Goal: Transaction & Acquisition: Download file/media

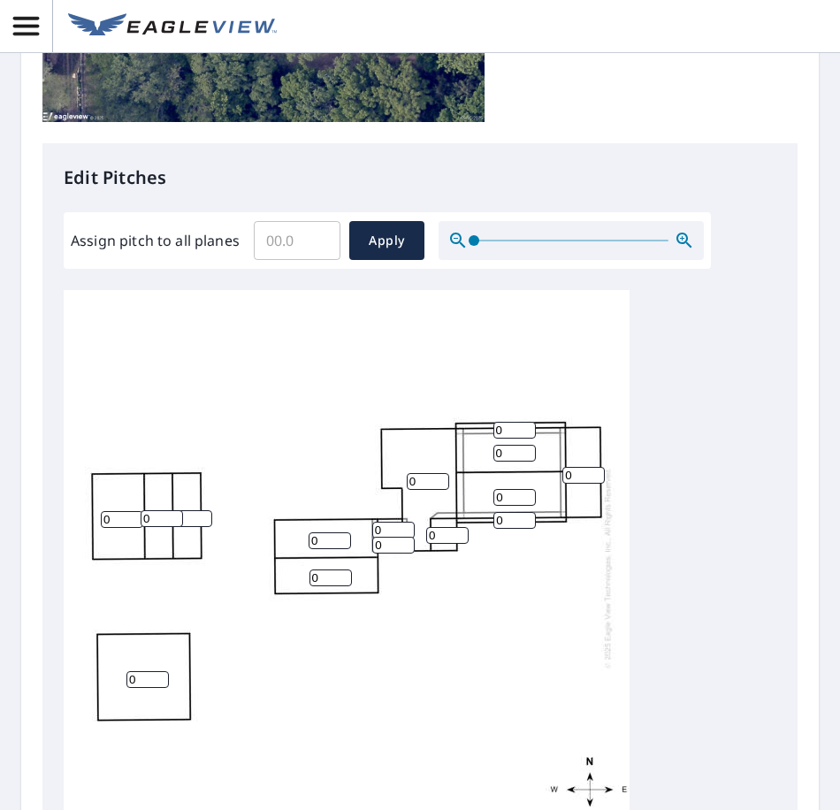
scroll to position [619, 0]
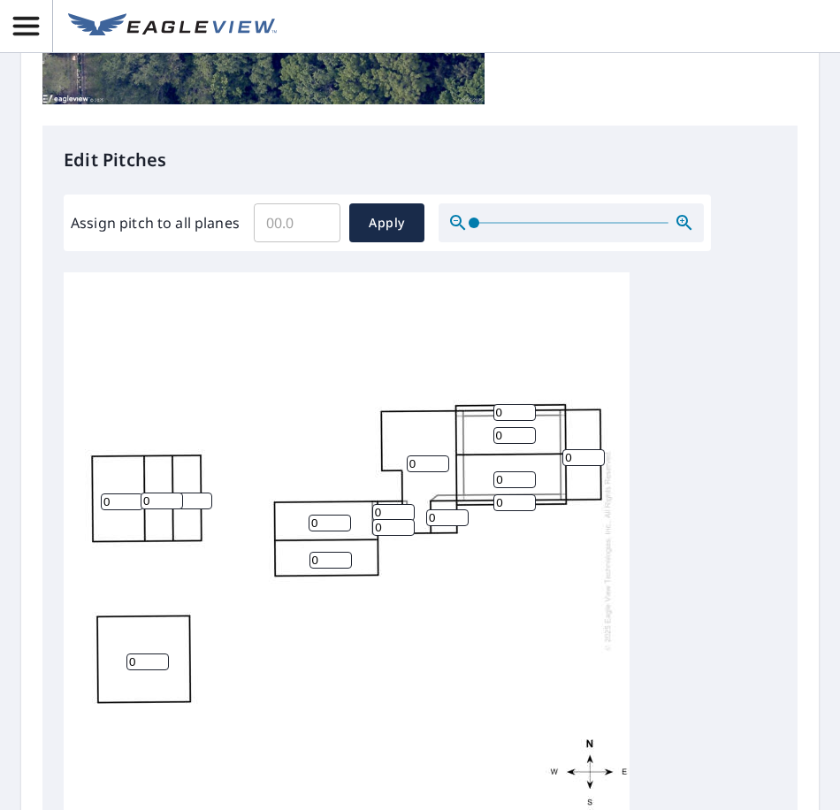
click at [294, 229] on input "Assign pitch to all planes" at bounding box center [297, 222] width 87 height 49
type input "4"
click at [385, 236] on button "Apply" at bounding box center [386, 222] width 75 height 39
type input "4"
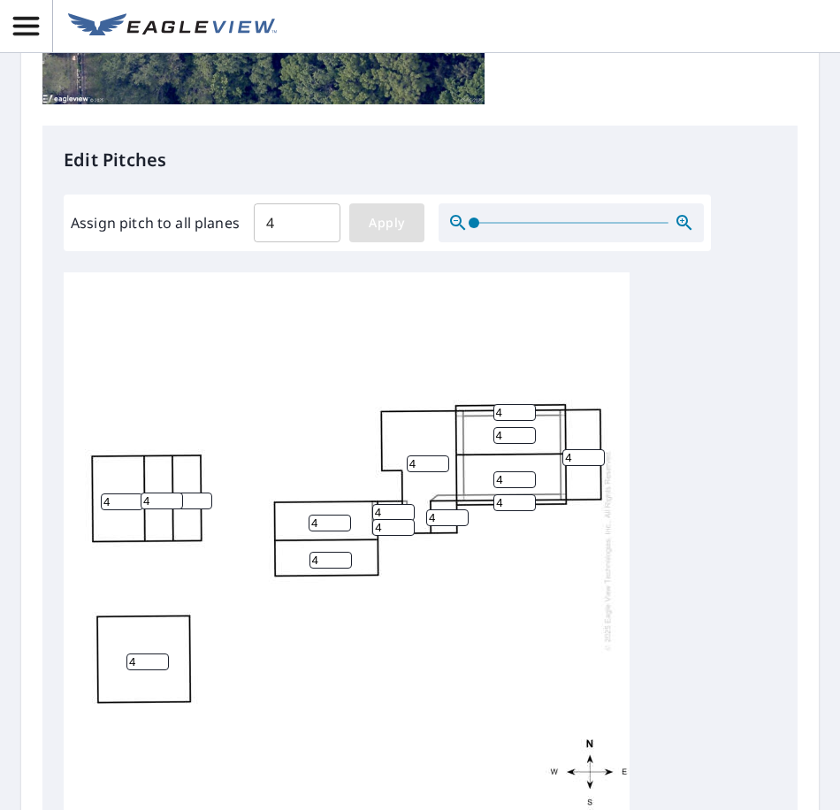
type input "4"
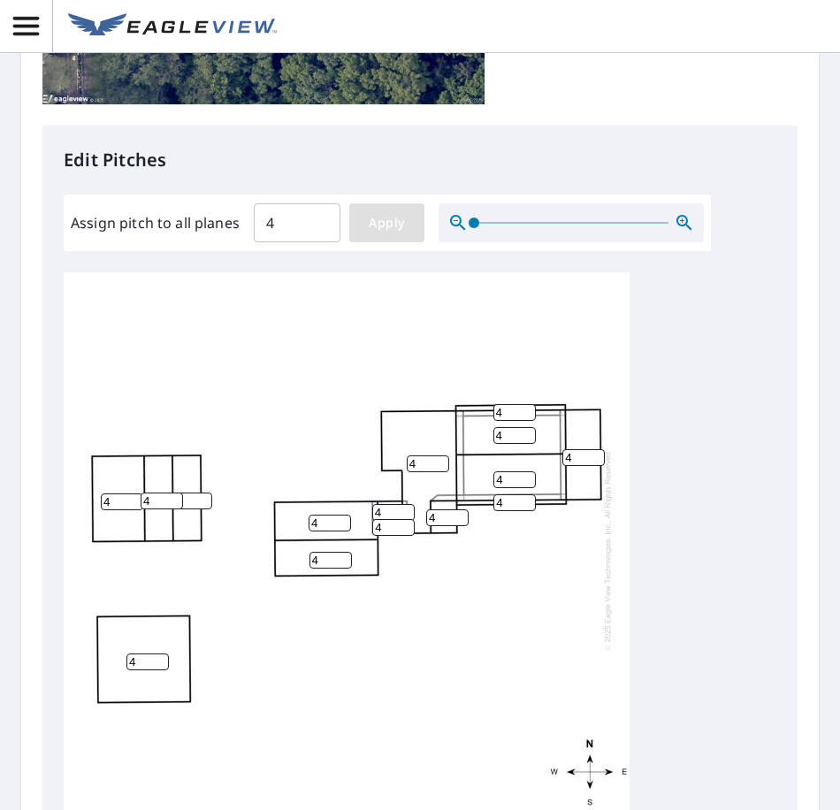
type input "4"
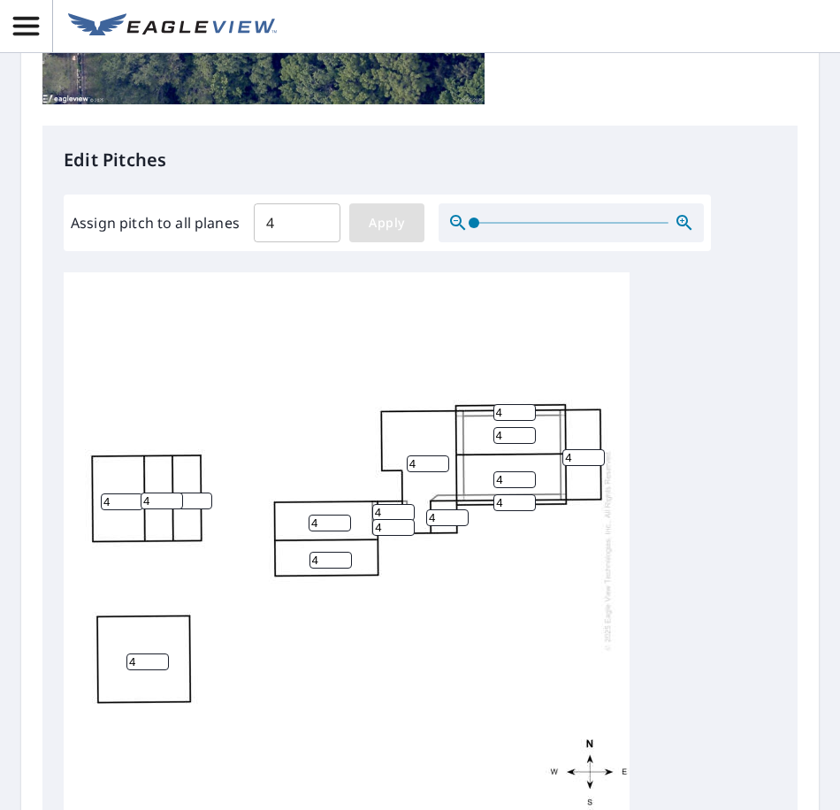
type input "4"
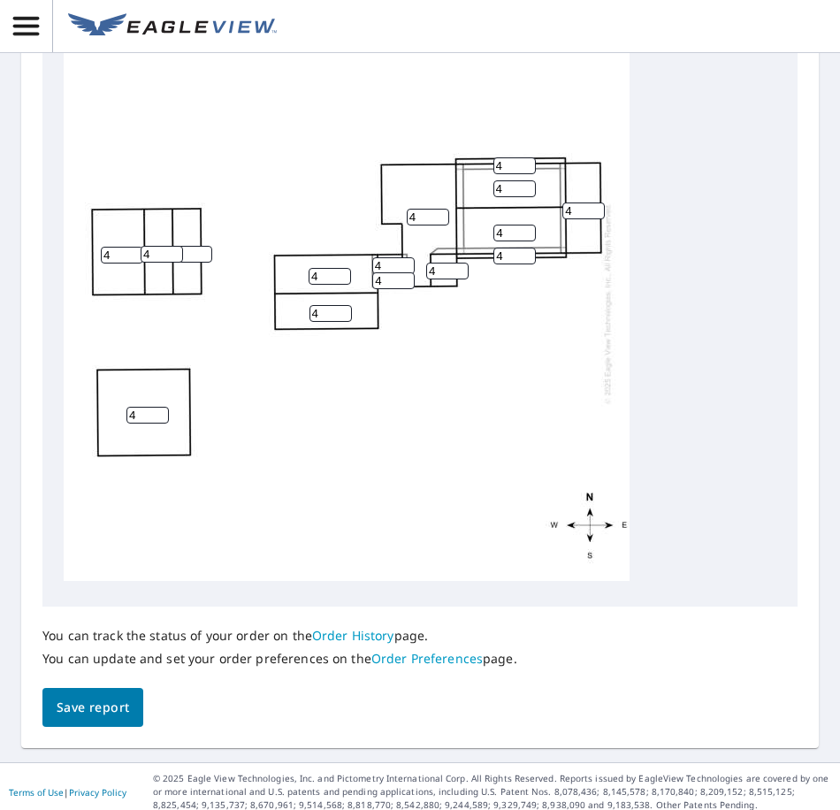
scroll to position [871, 0]
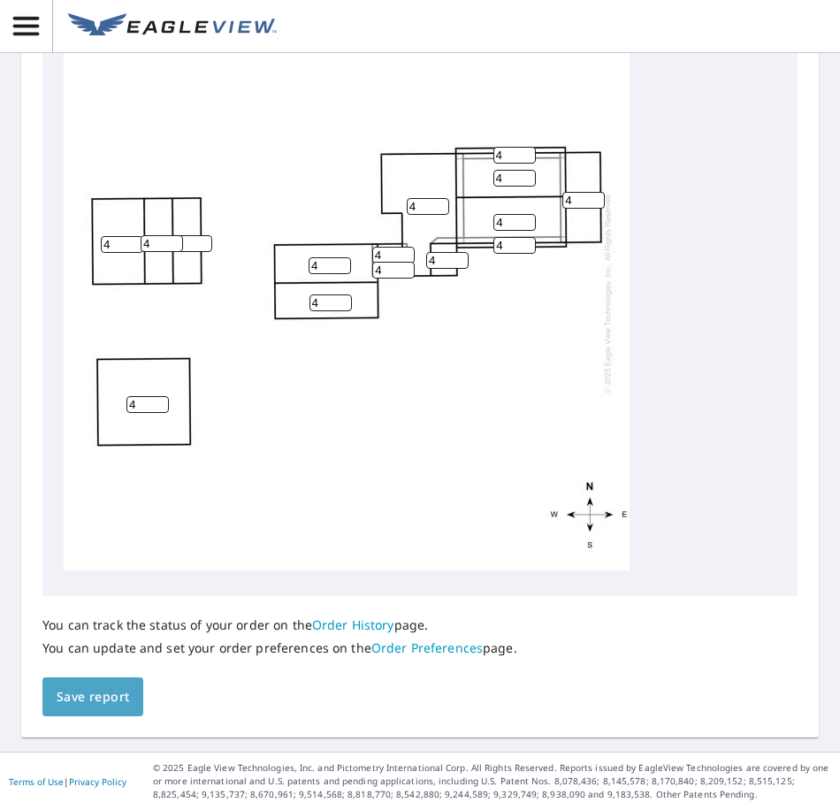
click at [94, 704] on span "Save report" at bounding box center [93, 697] width 72 height 22
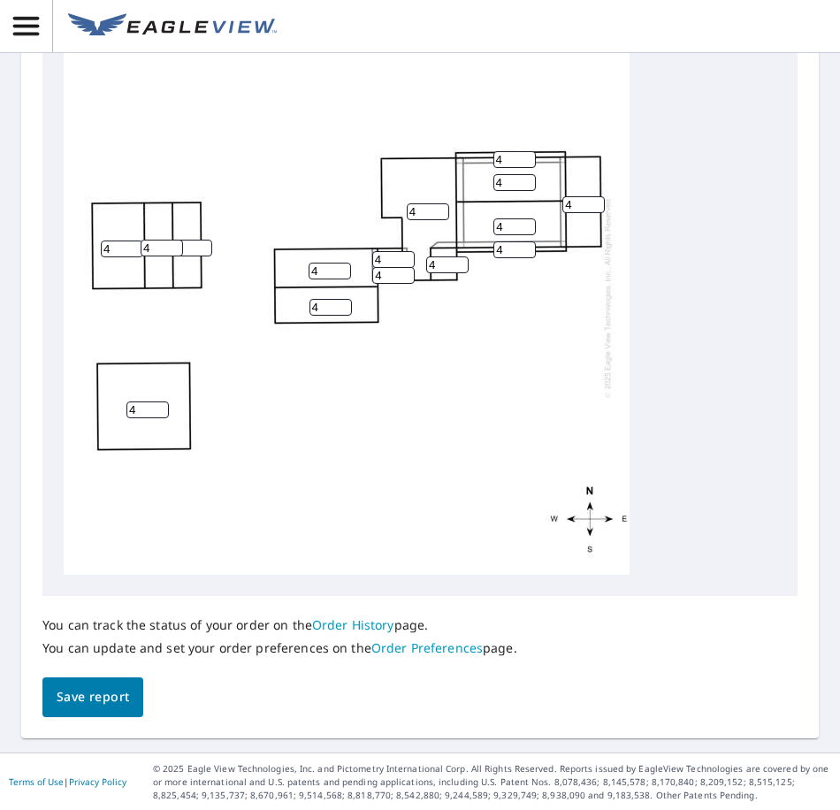
scroll to position [18, 0]
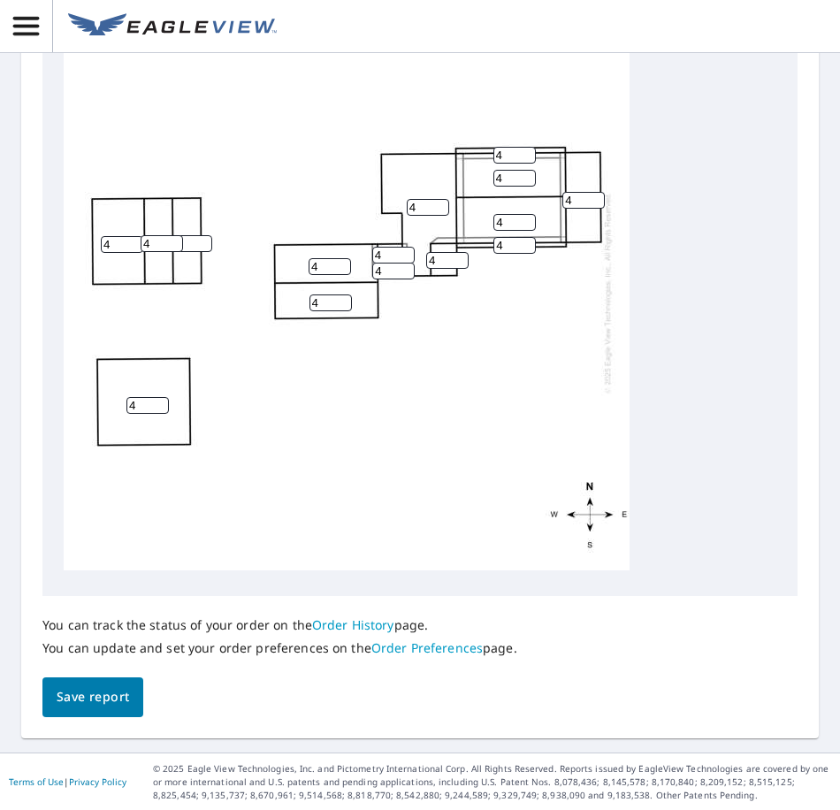
click at [61, 693] on span "Save report" at bounding box center [93, 697] width 72 height 22
click at [339, 622] on link "Order History" at bounding box center [353, 624] width 82 height 17
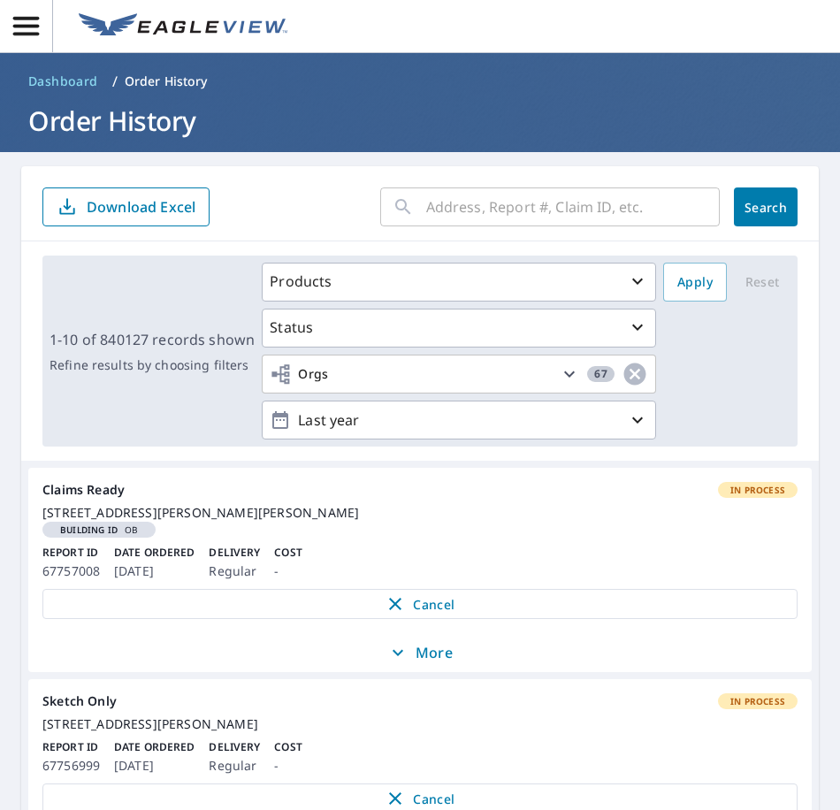
click at [531, 208] on input "text" at bounding box center [572, 206] width 293 height 49
paste input "0807487806"
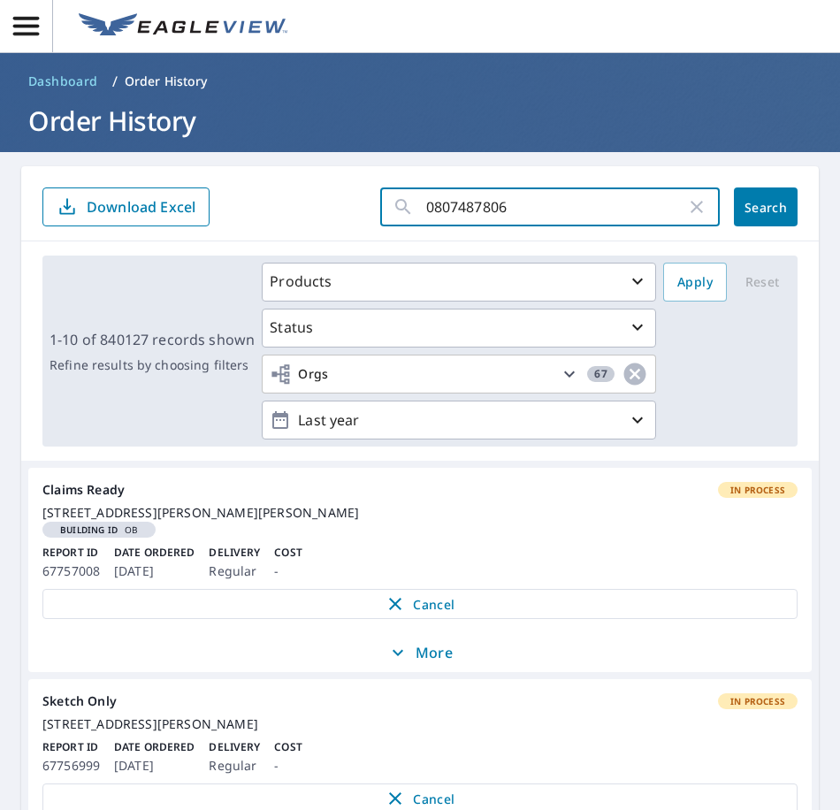
type input "0807487806"
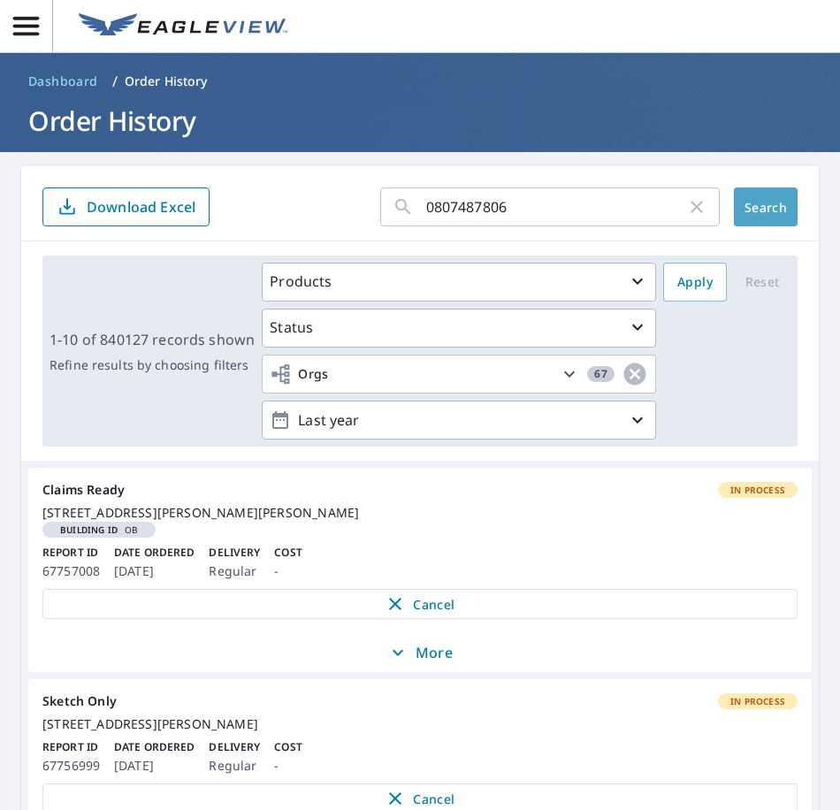
click at [754, 202] on span "Search" at bounding box center [765, 207] width 35 height 17
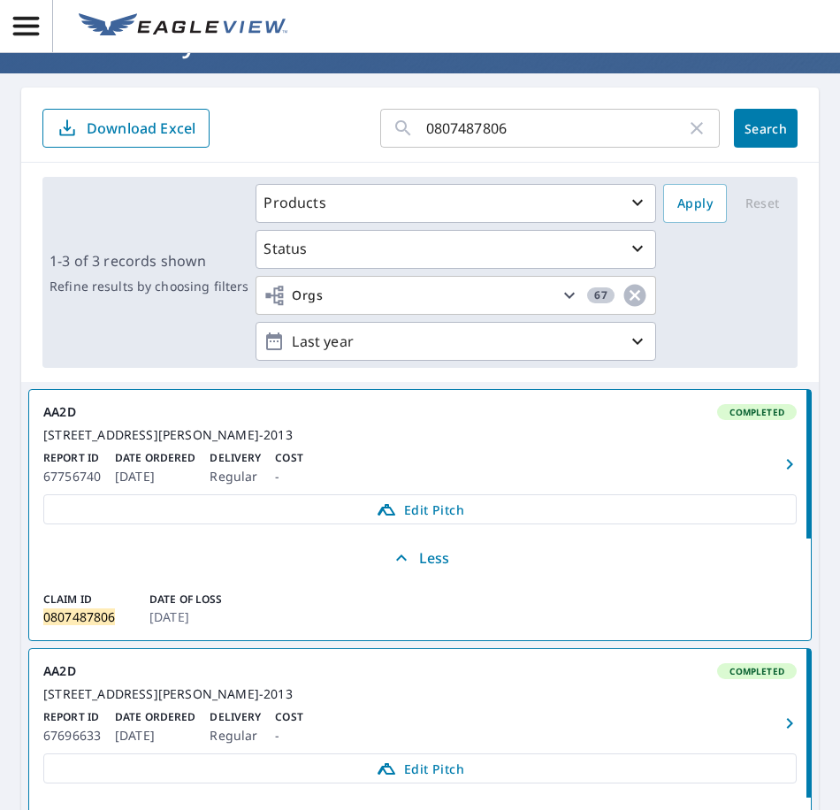
scroll to position [265, 0]
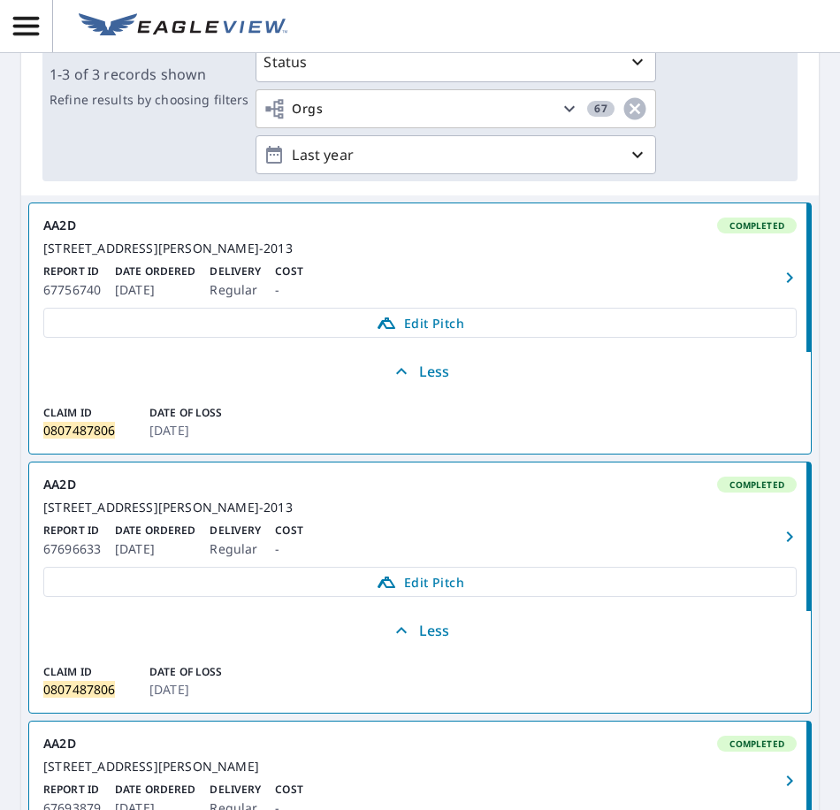
click at [786, 283] on icon "button" at bounding box center [789, 277] width 6 height 11
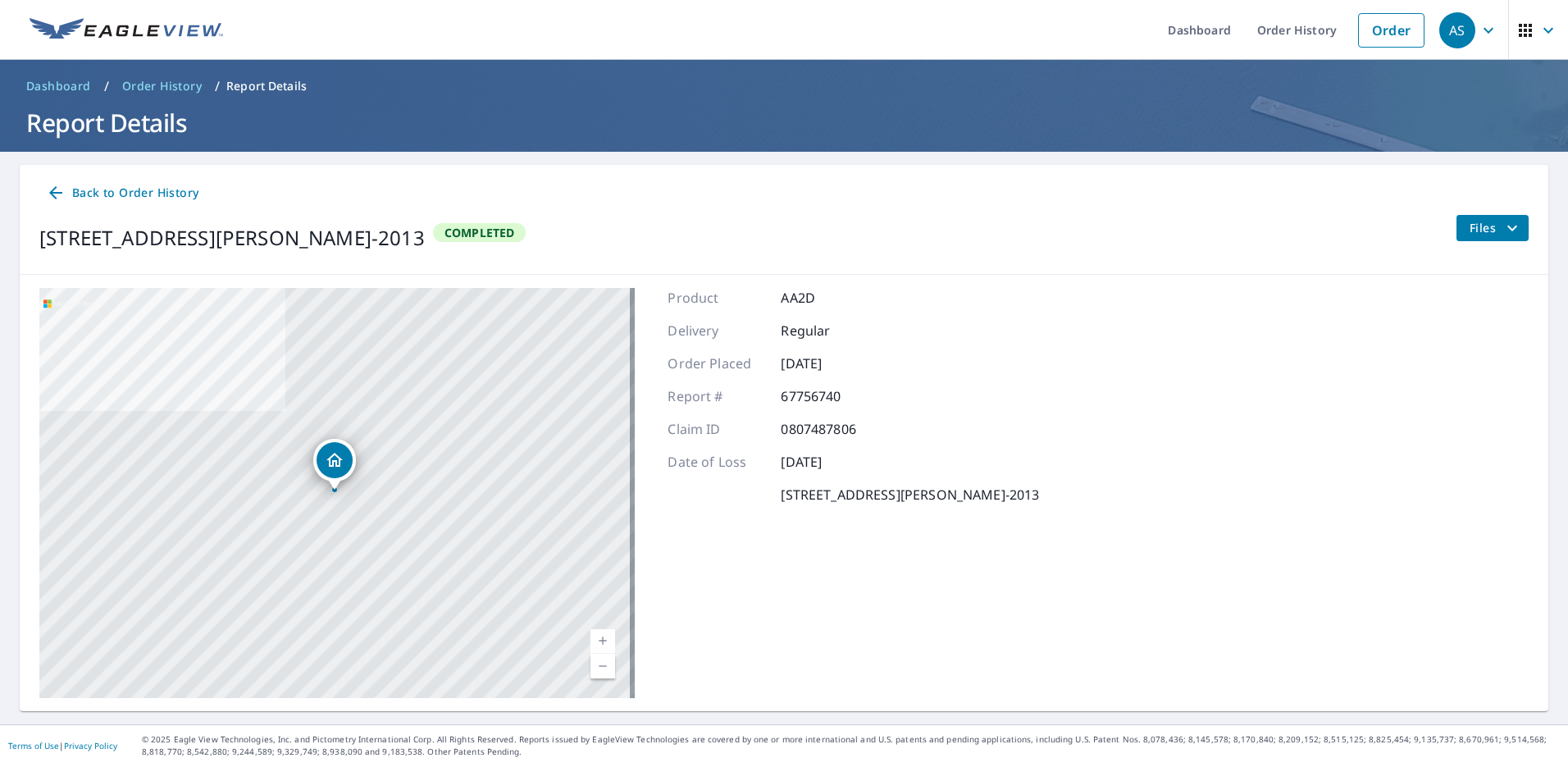
click at [55, 194] on icon at bounding box center [55, 192] width 19 height 19
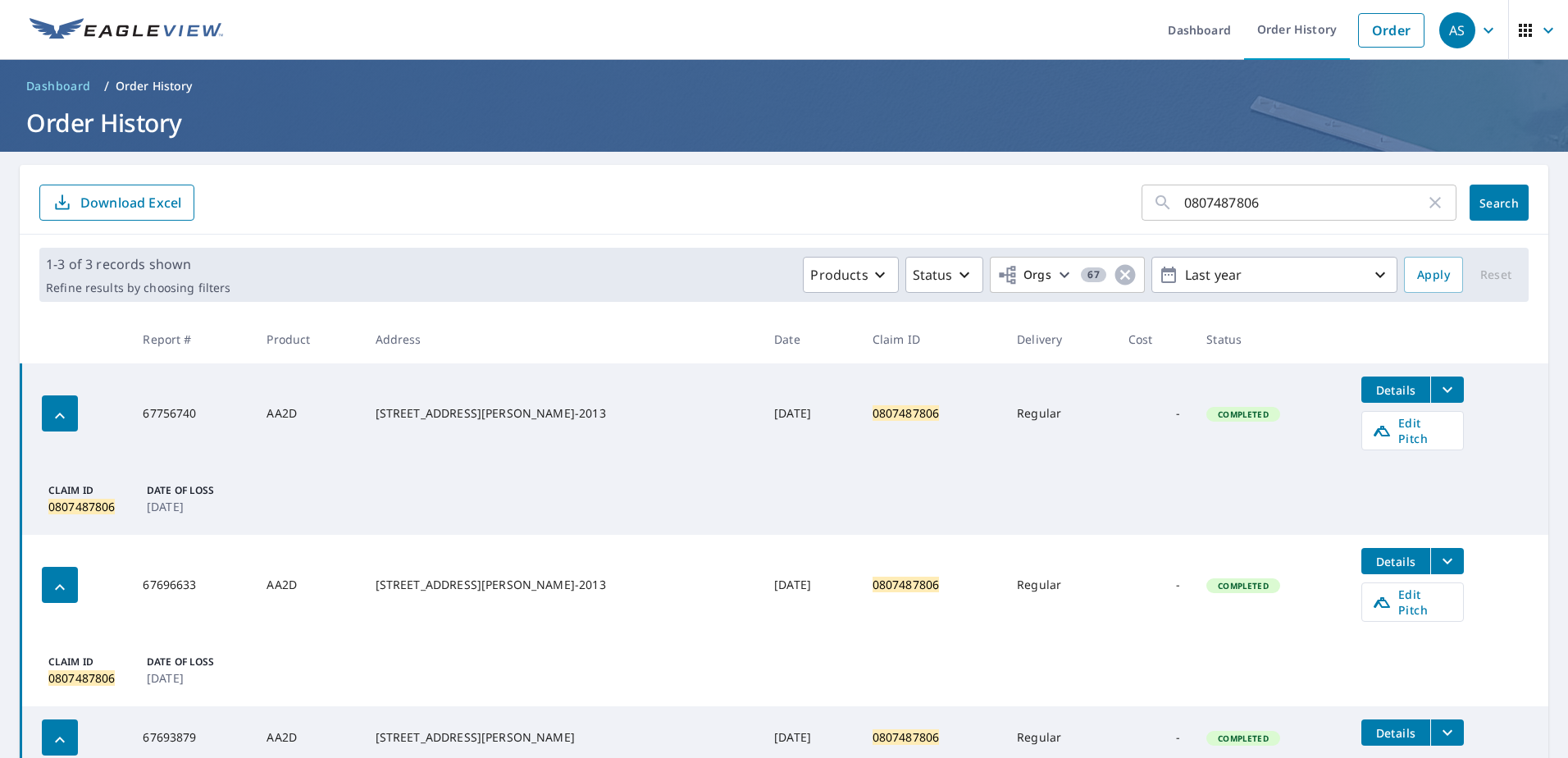
click at [778, 392] on icon "filesDropdownBtn-67756740" at bounding box center [1446, 389] width 19 height 19
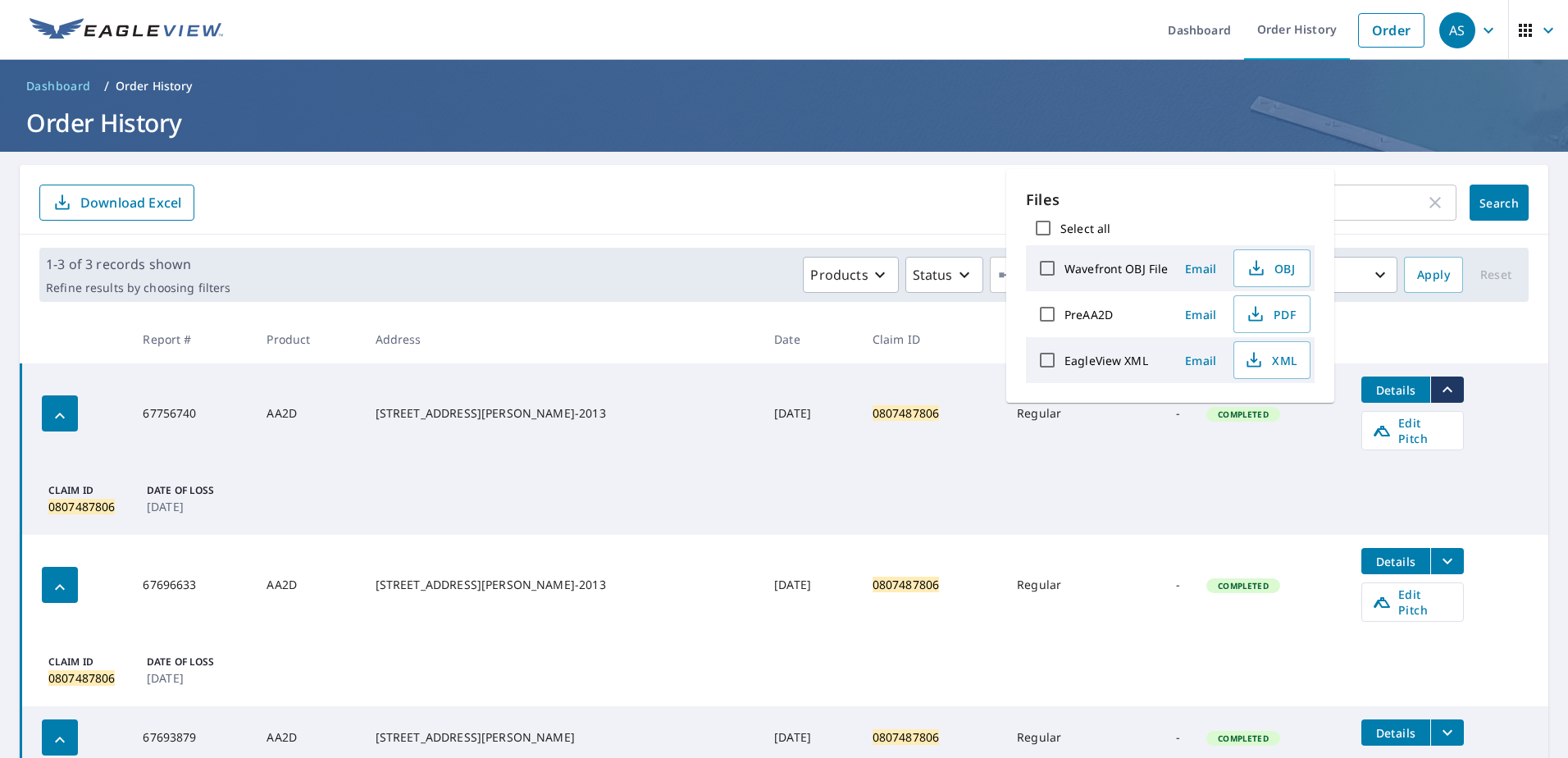
click at [778, 340] on th at bounding box center [1448, 339] width 200 height 48
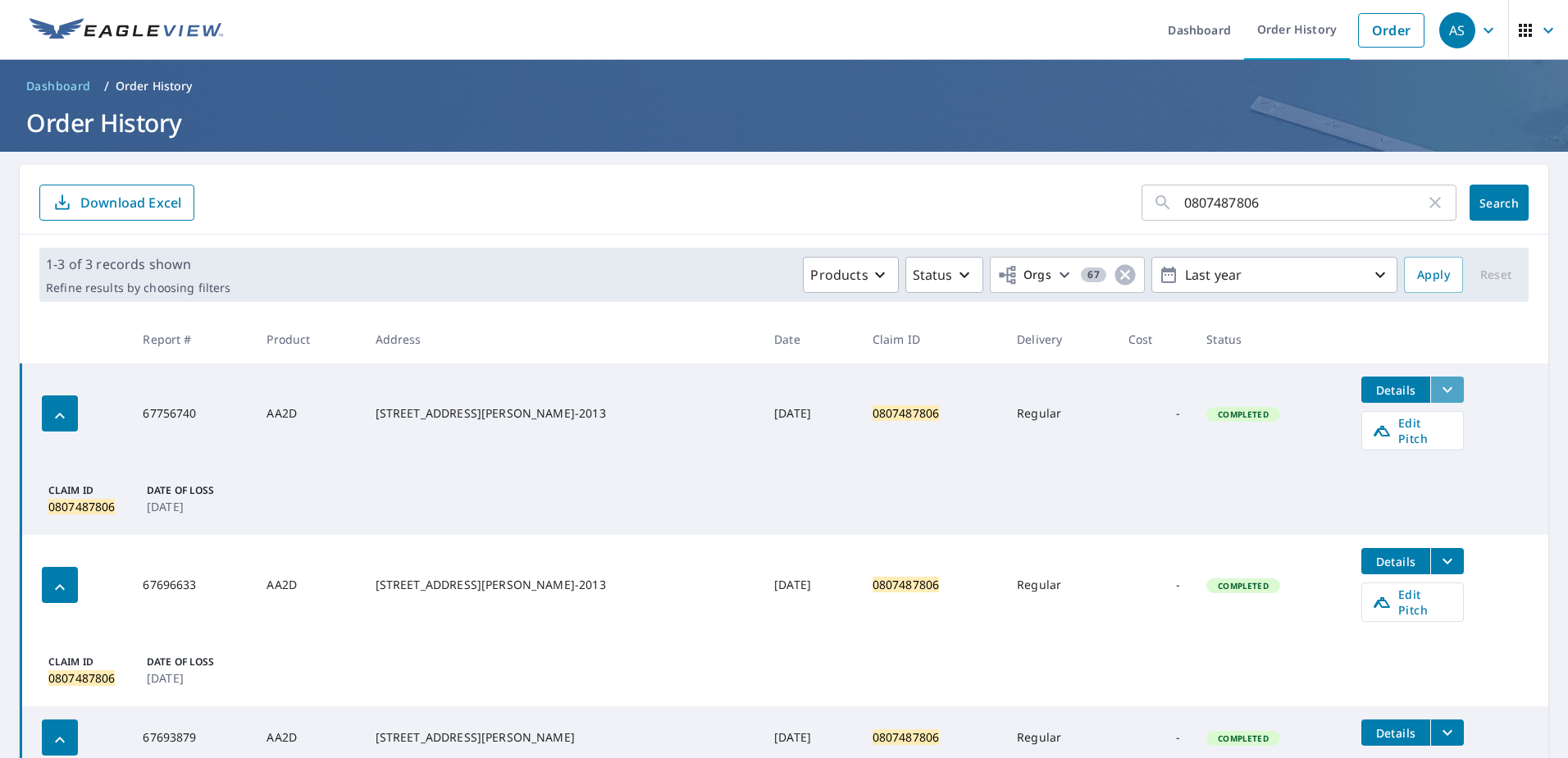
click at [778, 392] on icon "filesDropdownBtn-67756740" at bounding box center [1446, 389] width 19 height 19
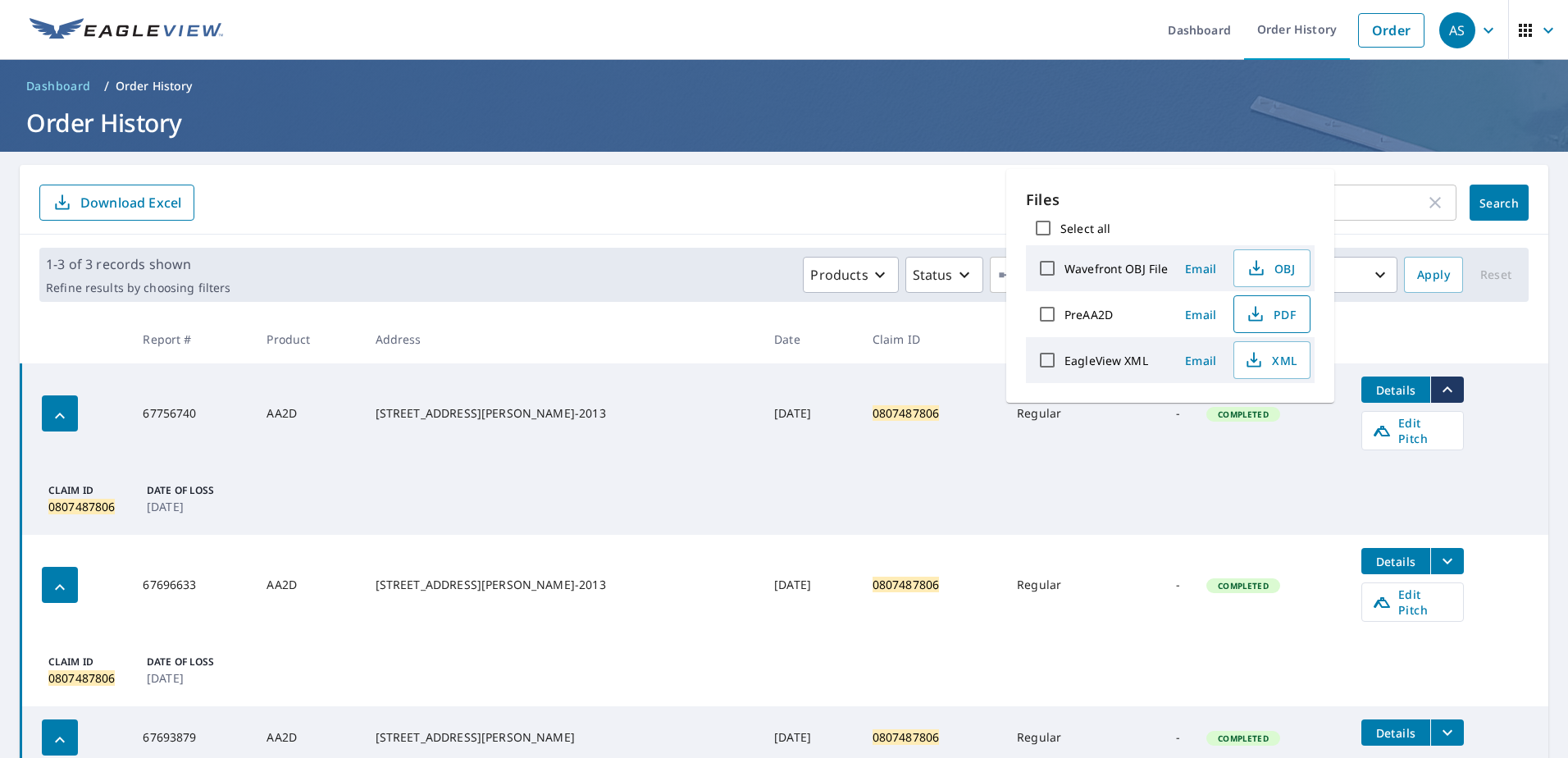
click at [778, 308] on span "PDF" at bounding box center [1270, 314] width 53 height 19
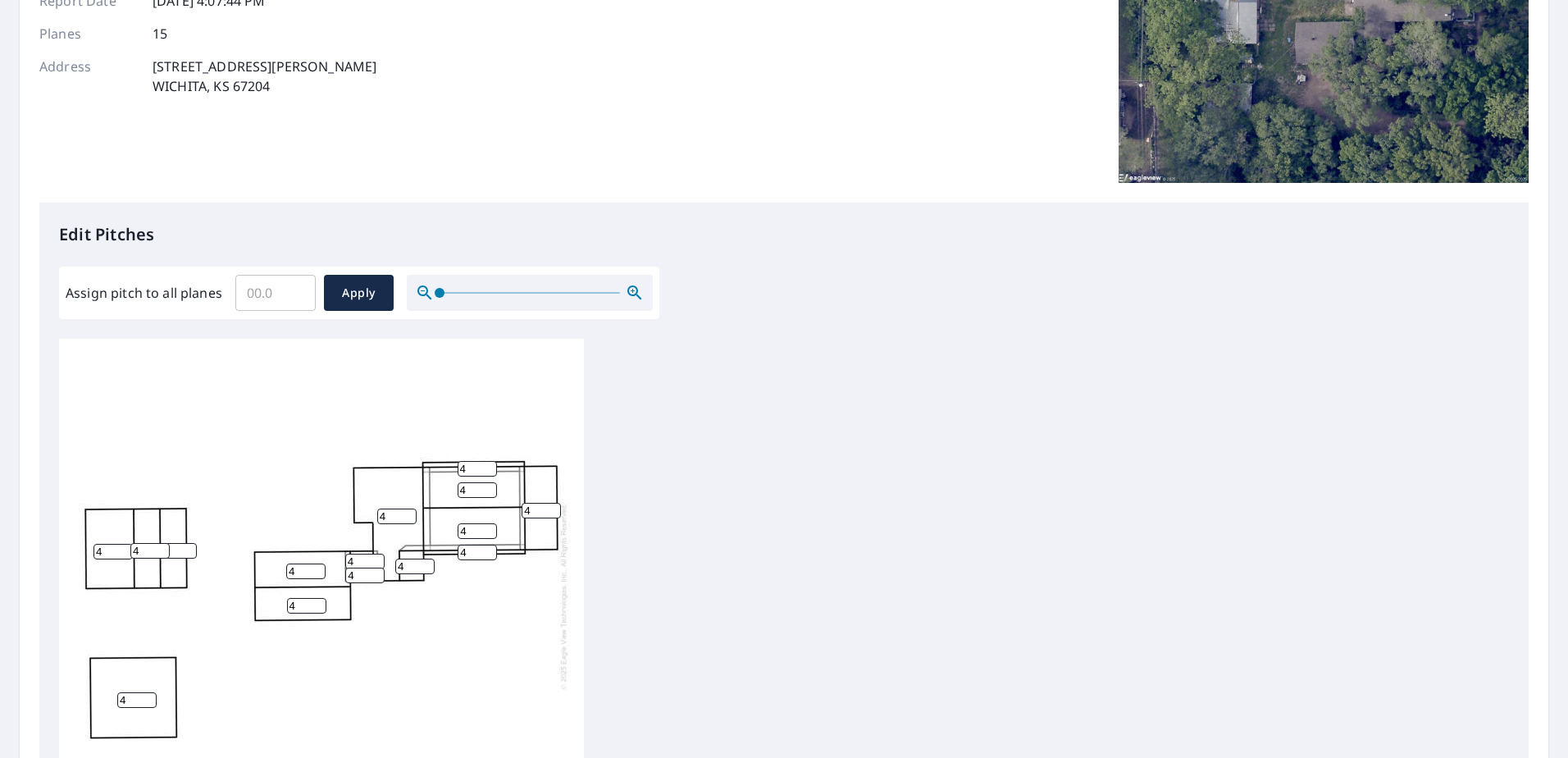
scroll to position [246, 0]
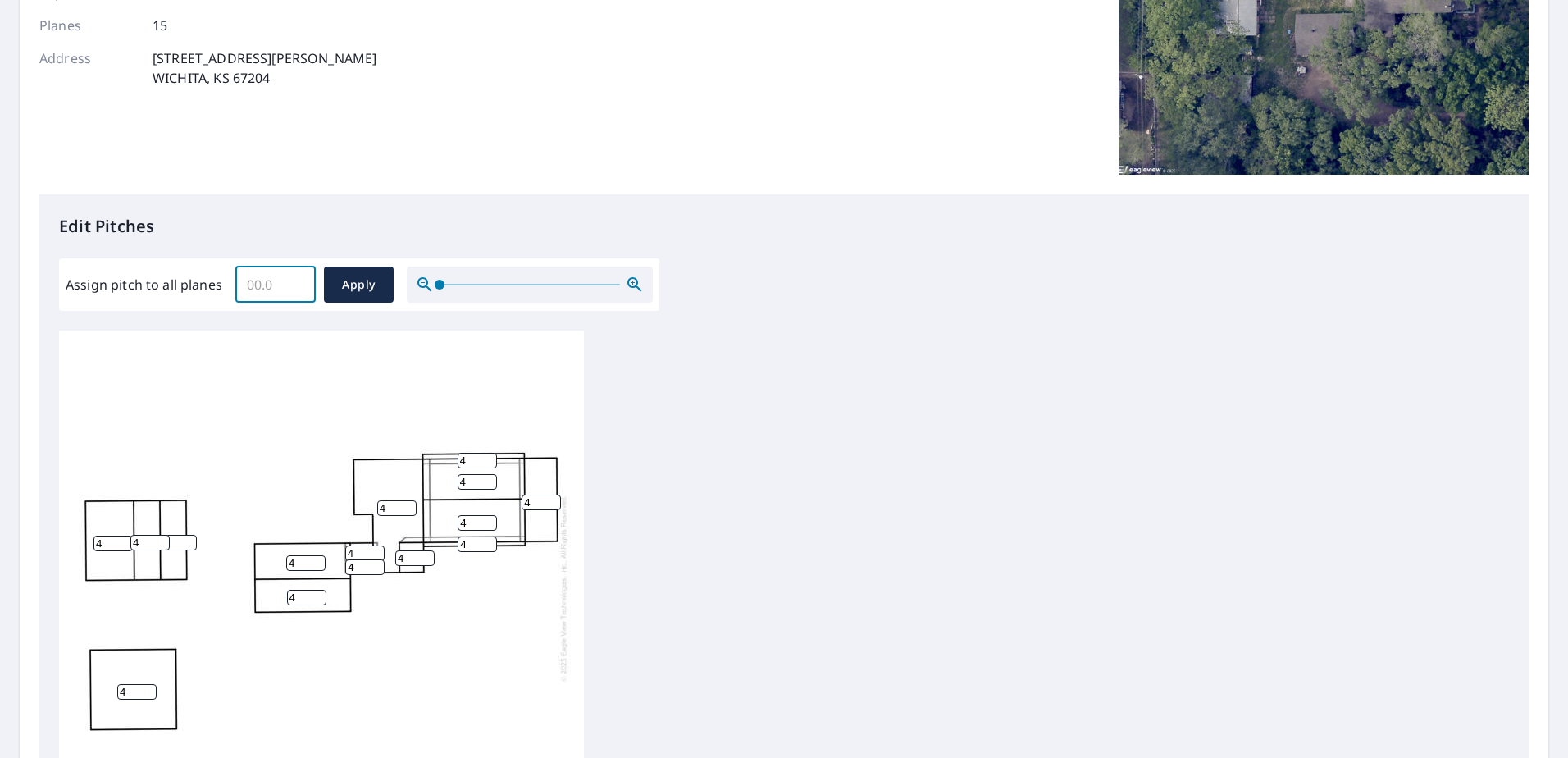
click at [264, 279] on input "Assign pitch to all planes" at bounding box center [276, 284] width 81 height 45
type input "4"
click at [340, 286] on span "Apply" at bounding box center [358, 285] width 44 height 20
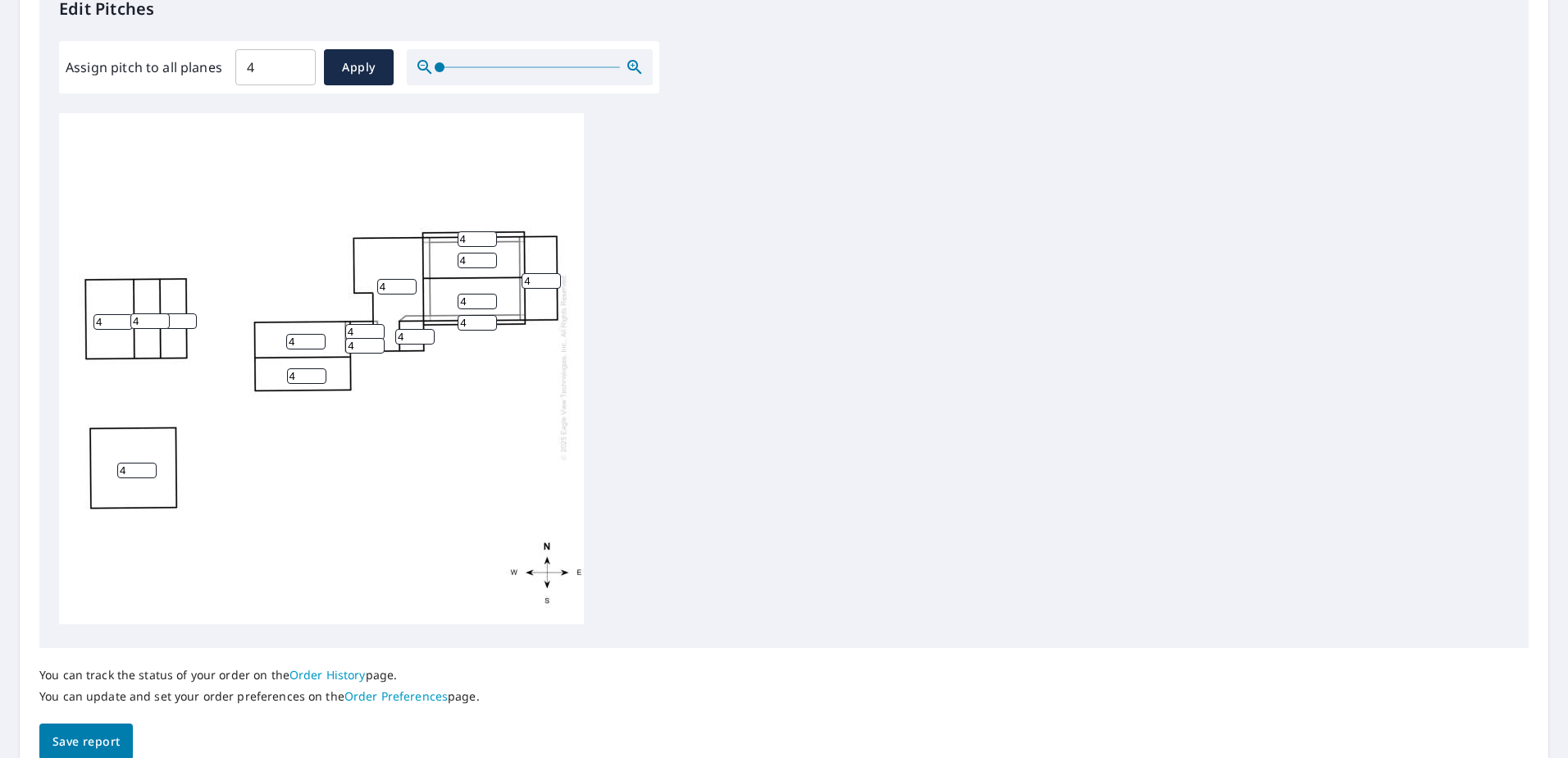
scroll to position [540, 0]
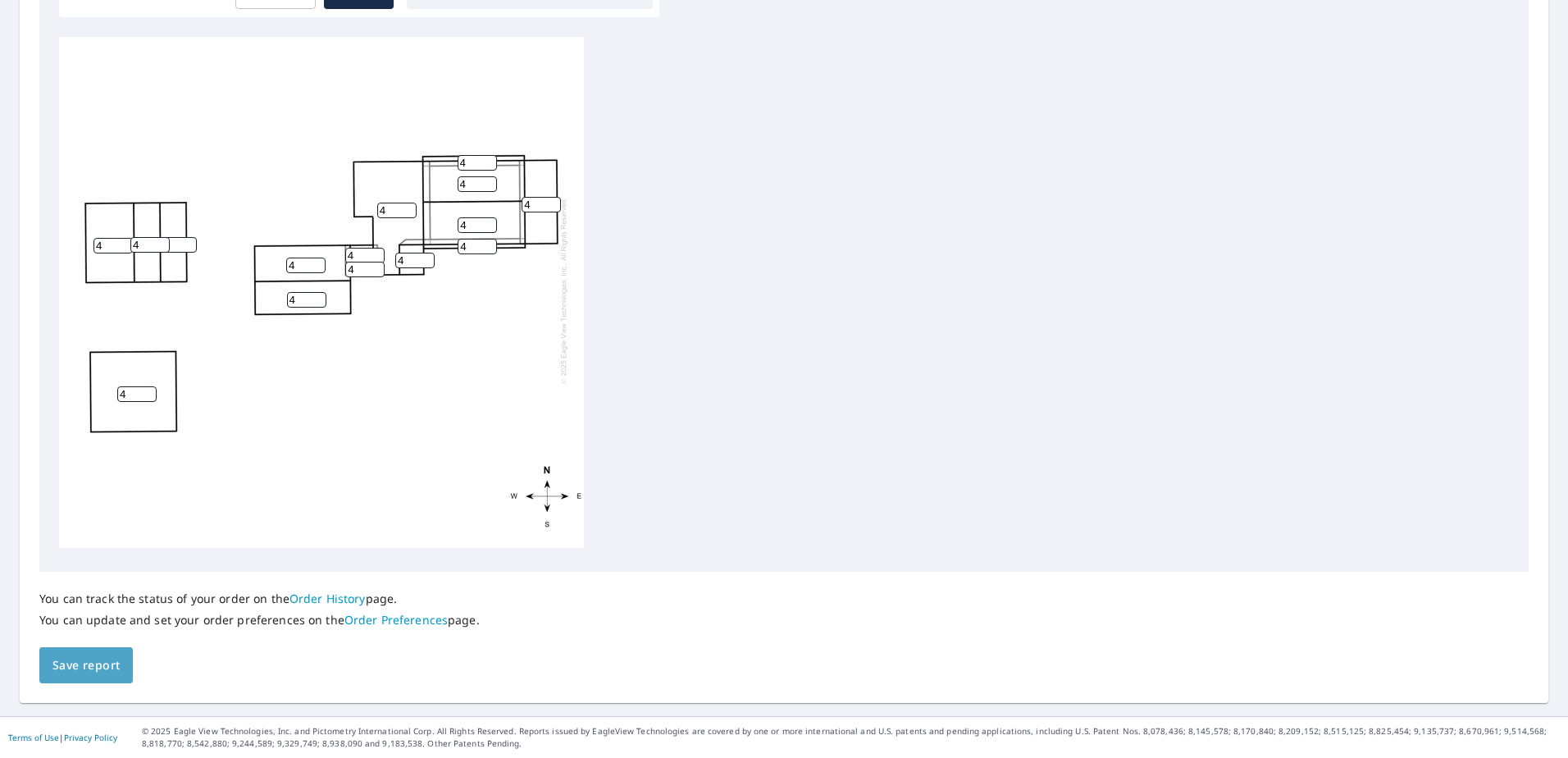
click at [75, 666] on span "Save report" at bounding box center [86, 665] width 67 height 20
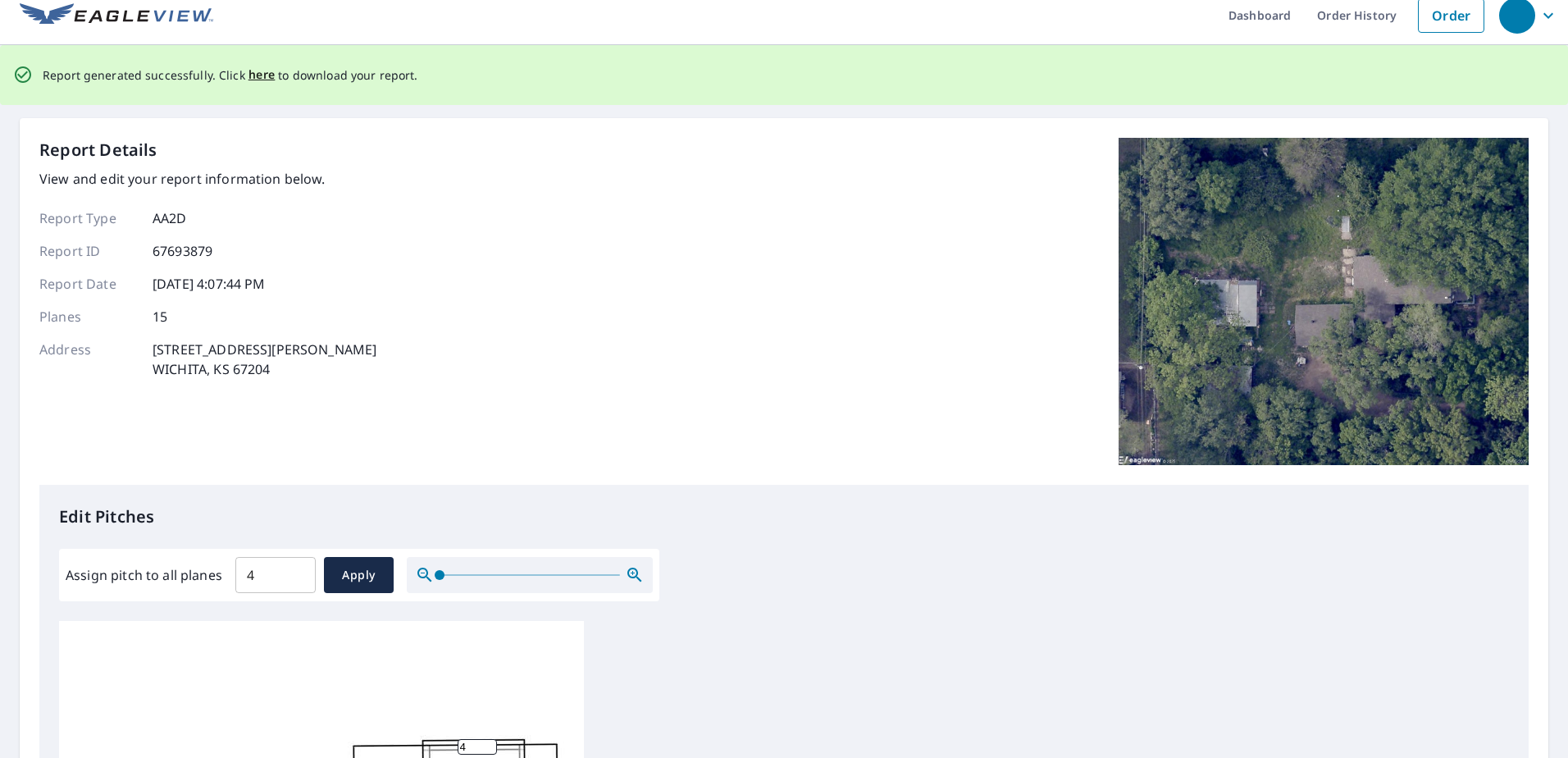
scroll to position [0, 0]
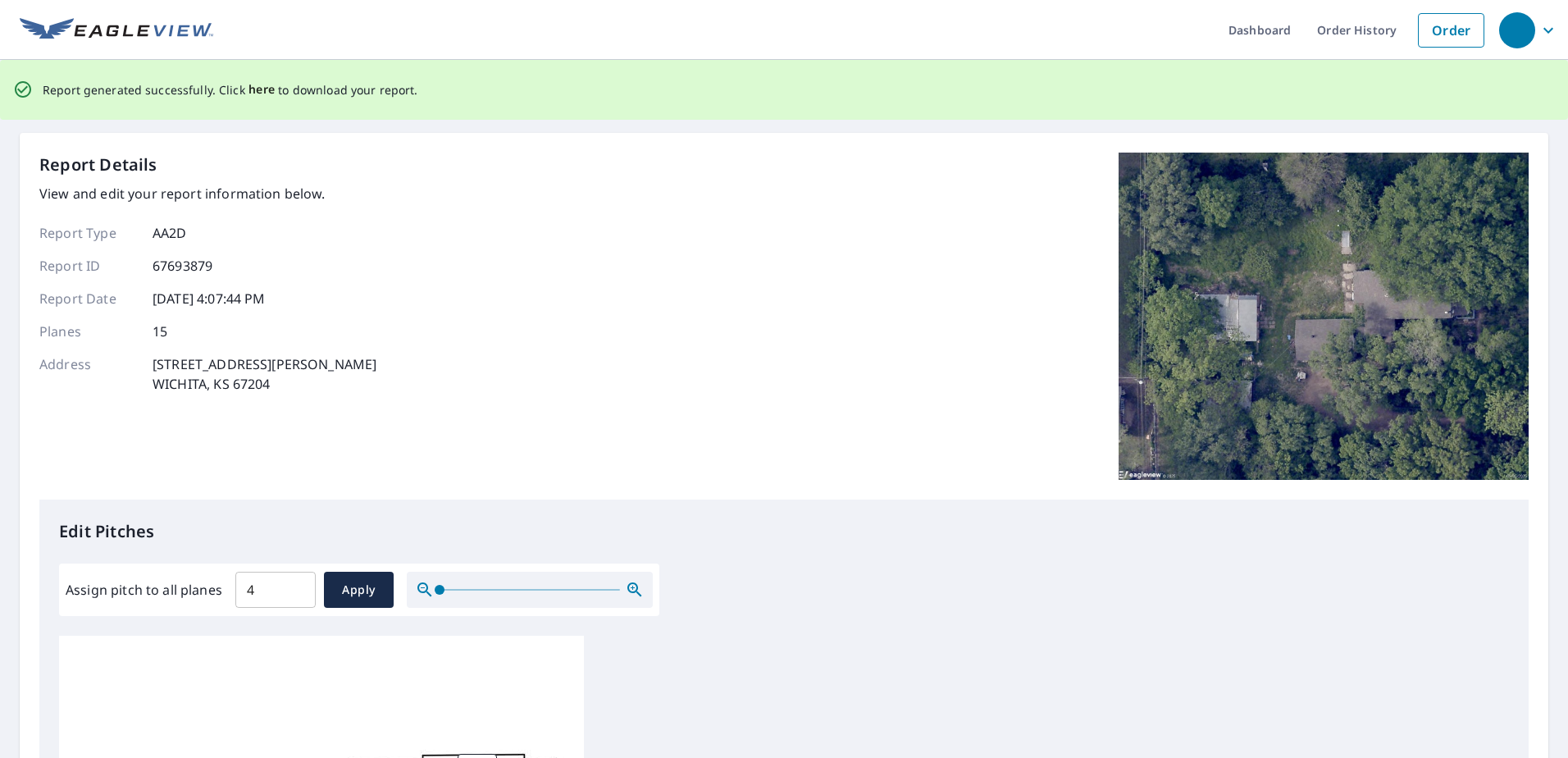
click at [256, 92] on span "here" at bounding box center [262, 90] width 27 height 20
